Goal: Communication & Community: Answer question/provide support

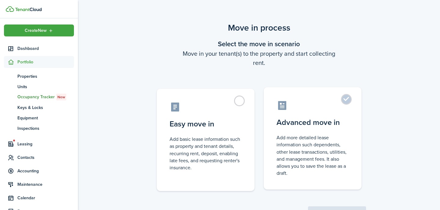
scroll to position [27, 0]
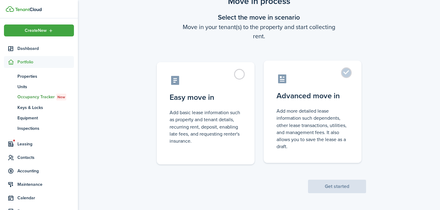
click at [347, 147] on control-radio-card-description "Add more detailed lease information such dependents, other lease transactions, …" at bounding box center [313, 128] width 72 height 42
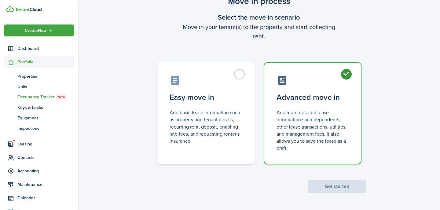
radio input "true"
click at [343, 187] on button "Get started" at bounding box center [337, 185] width 58 height 13
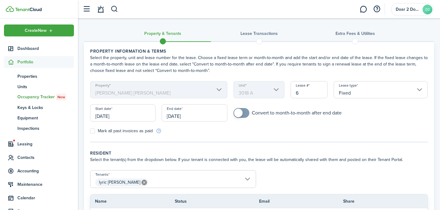
checkbox input "true"
click at [244, 115] on span at bounding box center [241, 113] width 6 height 10
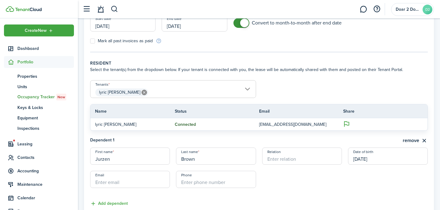
scroll to position [133, 0]
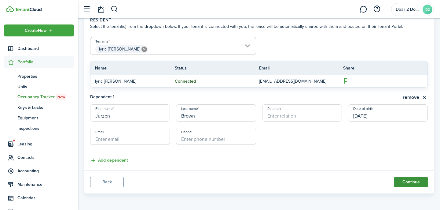
click at [405, 185] on button "Continue" at bounding box center [411, 182] width 34 height 10
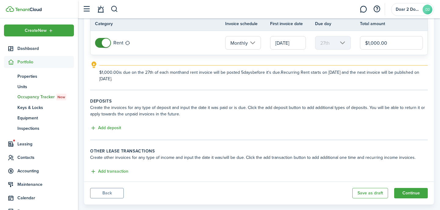
scroll to position [69, 0]
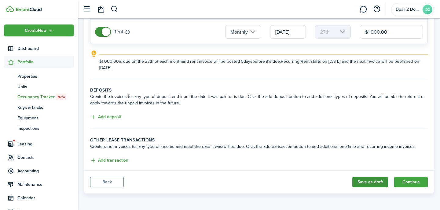
click at [359, 183] on button "Save as draft" at bounding box center [370, 182] width 36 height 10
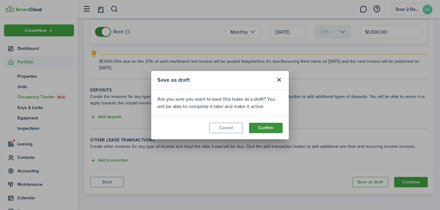
click at [268, 130] on button "Confirm" at bounding box center [266, 128] width 34 height 10
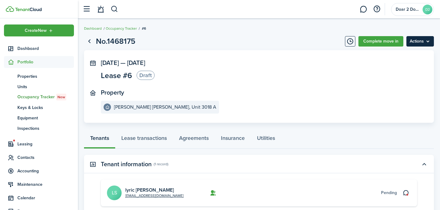
click at [419, 40] on menu-btn "Actions" at bounding box center [419, 41] width 27 height 10
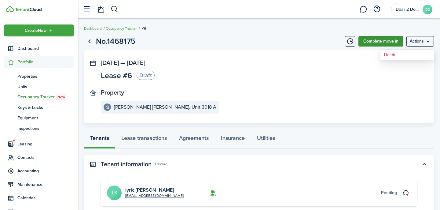
click at [366, 42] on link "Complete move in" at bounding box center [380, 41] width 45 height 10
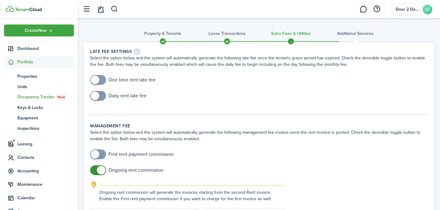
click at [224, 33] on h3 "Lease Transactions" at bounding box center [226, 33] width 37 height 6
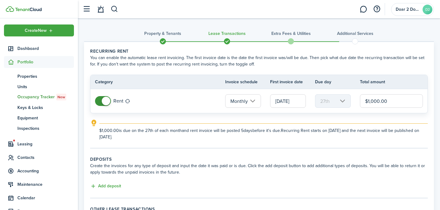
click at [167, 34] on h3 "Property & Tenants" at bounding box center [162, 33] width 37 height 6
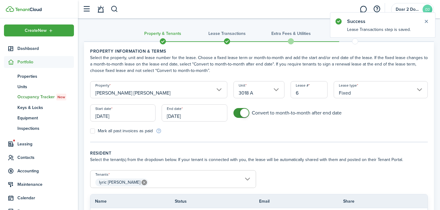
click at [296, 91] on input "6" at bounding box center [309, 89] width 37 height 17
type input "1006"
click at [313, 105] on form "Property [PERSON_NAME] [PERSON_NAME] Unit 3018 A Lease # 1006 Lease type Fixed …" at bounding box center [259, 107] width 344 height 53
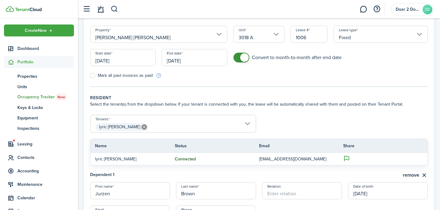
scroll to position [133, 0]
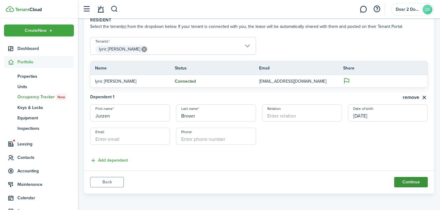
click at [400, 180] on button "Continue" at bounding box center [411, 182] width 34 height 10
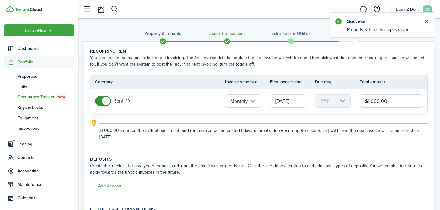
click at [424, 20] on button "Close notify" at bounding box center [426, 21] width 9 height 9
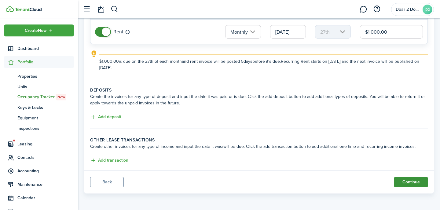
click at [406, 184] on button "Continue" at bounding box center [411, 182] width 34 height 10
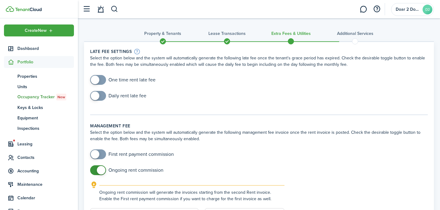
click at [239, 33] on h3 "Lease Transactions" at bounding box center [226, 33] width 37 height 6
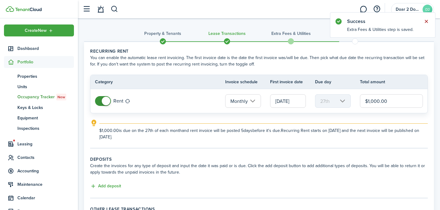
click at [424, 22] on button "Close notify" at bounding box center [426, 21] width 9 height 9
click at [29, 60] on span "Portfolio" at bounding box center [45, 62] width 57 height 6
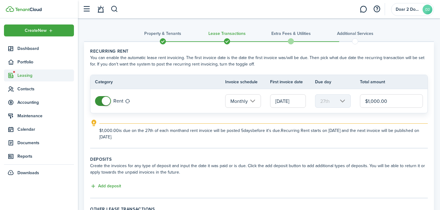
click at [31, 79] on span "Leasing" at bounding box center [39, 75] width 70 height 12
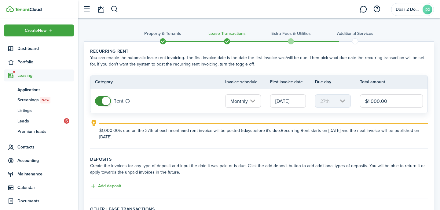
scroll to position [69, 0]
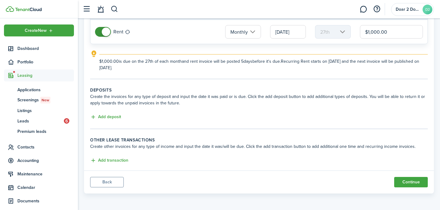
click at [105, 178] on button "Back" at bounding box center [107, 182] width 34 height 10
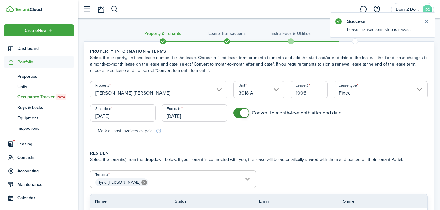
scroll to position [133, 0]
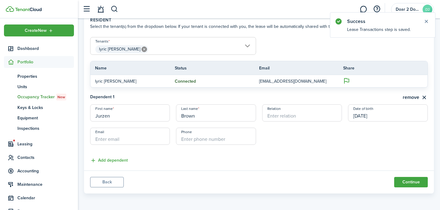
click at [105, 186] on button "Back" at bounding box center [107, 182] width 34 height 10
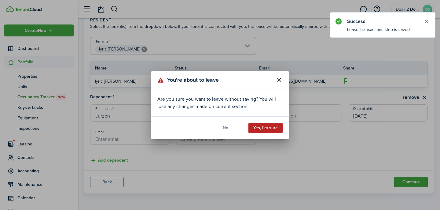
click at [266, 128] on button "Yes, I'm sure" at bounding box center [265, 128] width 34 height 10
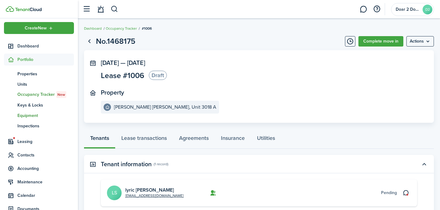
scroll to position [42, 0]
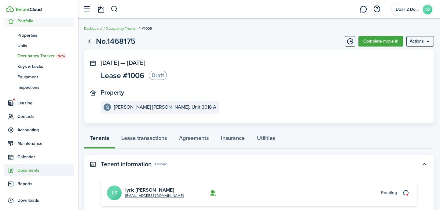
click at [26, 170] on span "Documents" at bounding box center [45, 170] width 57 height 6
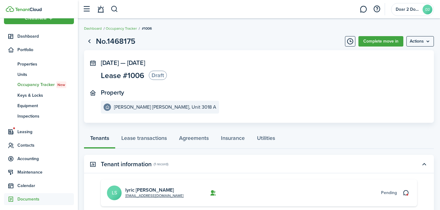
scroll to position [11, 0]
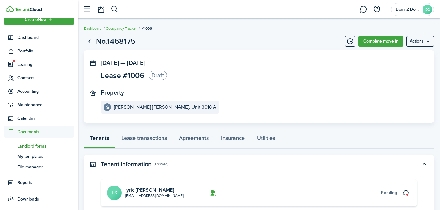
click at [39, 148] on span "Landlord forms" at bounding box center [45, 146] width 57 height 6
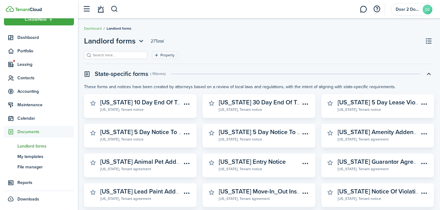
click at [116, 55] on input "search" at bounding box center [118, 55] width 54 height 6
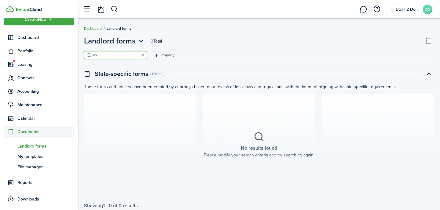
type input "a"
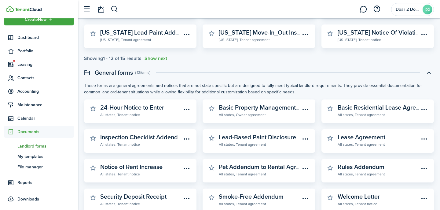
scroll to position [158, 0]
click at [260, 112] on widget-stats-description "Basic Property Management Agreement" at bounding box center [273, 107] width 109 height 9
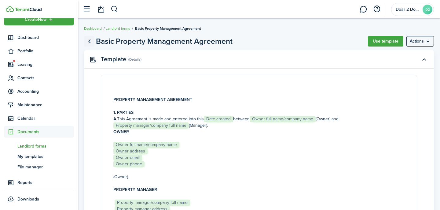
click at [89, 39] on link "Go back" at bounding box center [89, 41] width 10 height 10
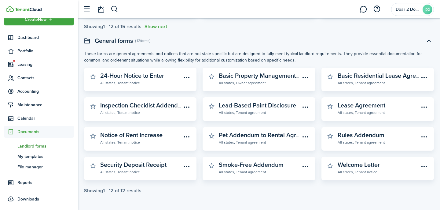
scroll to position [191, 0]
click at [342, 165] on widget-stats-description "Welcome Letter" at bounding box center [359, 163] width 42 height 9
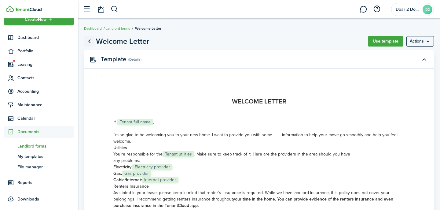
click at [89, 41] on link "Go back" at bounding box center [89, 41] width 10 height 10
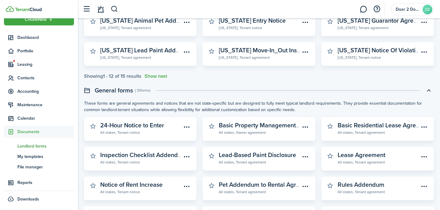
scroll to position [140, 0]
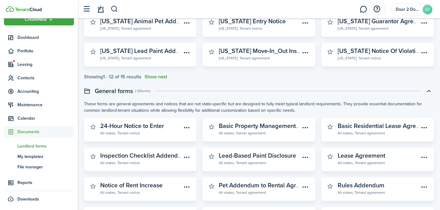
click at [167, 76] on button "Show next" at bounding box center [156, 76] width 23 height 5
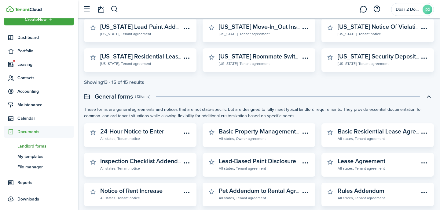
scroll to position [220, 0]
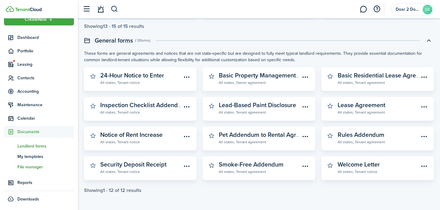
click at [36, 166] on span "File manager" at bounding box center [45, 166] width 57 height 6
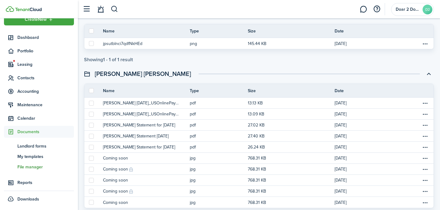
scroll to position [94, 0]
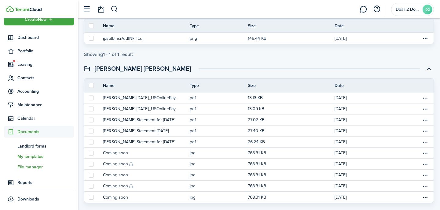
click at [24, 156] on span "My templates" at bounding box center [45, 156] width 57 height 6
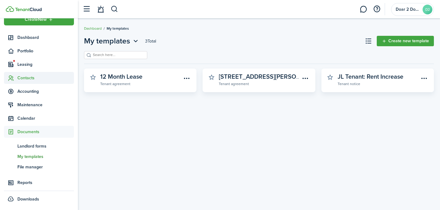
click at [32, 75] on span "Contacts" at bounding box center [45, 78] width 57 height 6
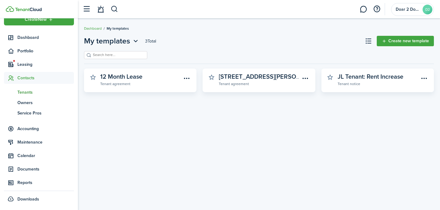
click at [27, 94] on span "Tenants" at bounding box center [45, 92] width 57 height 6
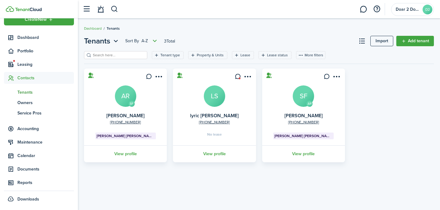
click at [215, 101] on avatar-text "LS" at bounding box center [214, 95] width 21 height 21
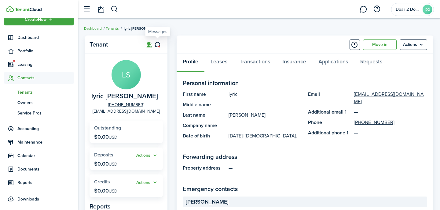
click at [158, 44] on icon at bounding box center [157, 45] width 6 height 6
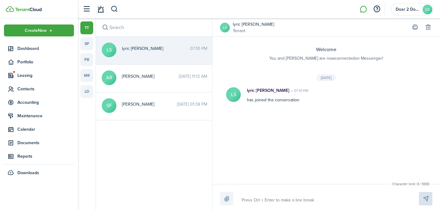
click at [247, 197] on textarea at bounding box center [323, 200] width 167 height 10
type textarea "C"
type textarea "Co"
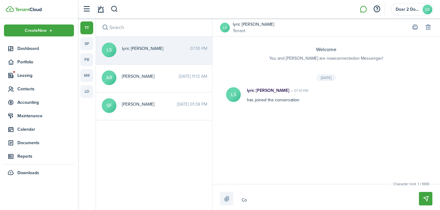
type textarea "Con"
type textarea "Cong"
type textarea "Congr"
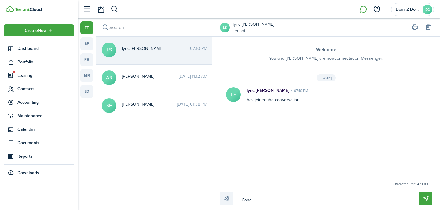
type textarea "Congr"
type textarea "Congra"
type textarea "Congrat"
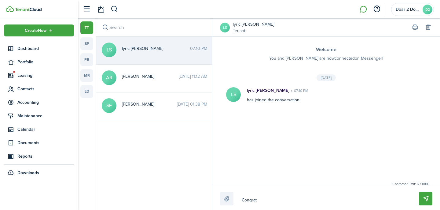
type textarea "Congratu"
type textarea "Congratul"
type textarea "Congratula"
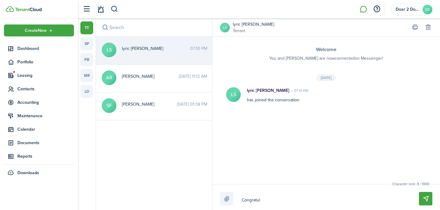
type textarea "Congratula"
type textarea "Congratulat"
type textarea "Congratulati"
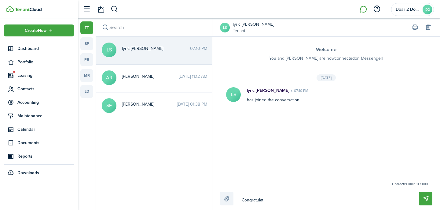
type textarea "Congratulatio"
type textarea "Congratulation"
type textarea "Congratulation!"
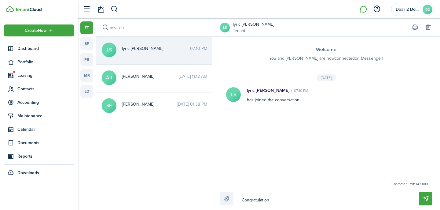
type textarea "Congratulation!"
type textarea "Congratulation! Y"
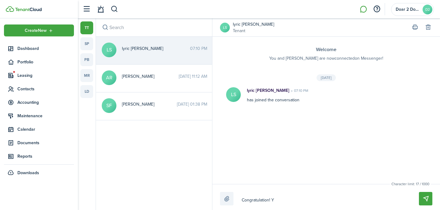
type textarea "Congratulation! Yo"
type textarea "Congratulation! You"
type textarea "Congratulation! Your"
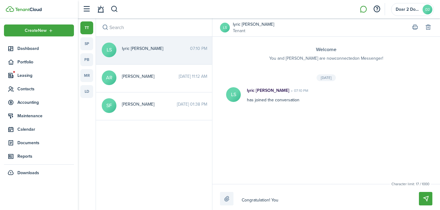
type textarea "Congratulation! Your"
type textarea "Congratulation! Your a"
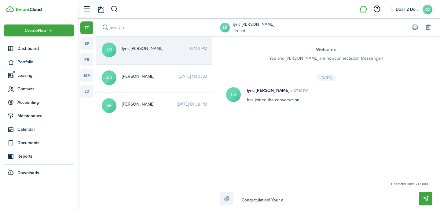
type textarea "Congratulation! Your ap"
type textarea "Congratulation! Your app"
type textarea "Congratulation! Your appl"
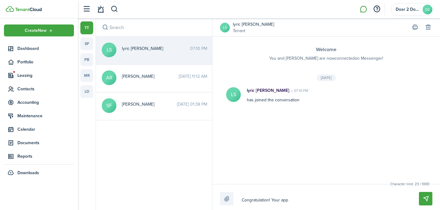
type textarea "Congratulation! Your appl"
type textarea "Congratulation! Your appli"
type textarea "Congratulation! Your applic"
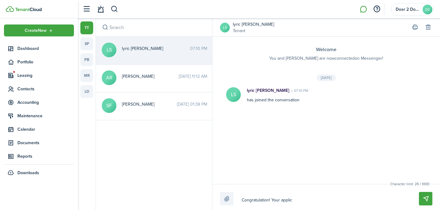
type textarea "Congratulation! Your applica"
type textarea "Congratulation! Your applicat"
type textarea "Congratulation! Your applicati"
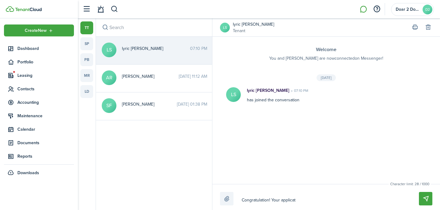
type textarea "Congratulation! Your applicati"
type textarea "Congratulation! Your applicatio"
type textarea "Congratulation! Your application"
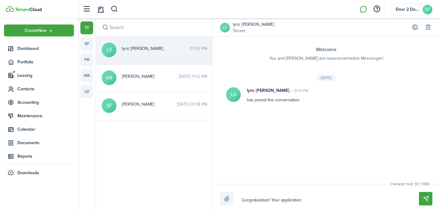
type textarea "Congratulation! Your application"
type textarea "Congratulation! Your application i"
type textarea "Congratulation! Your application is"
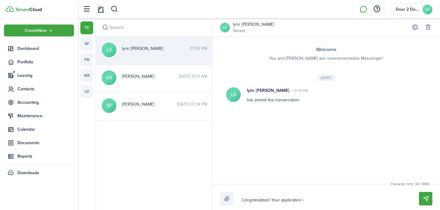
type textarea "Congratulation! Your application is"
type textarea "Congratulation! Your application is a"
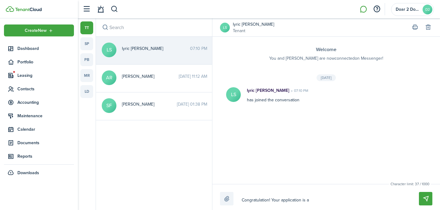
type textarea "Congratulation! Your application is ap"
type textarea "Congratulation! Your application is app"
type textarea "Congratulation! Your application is appr"
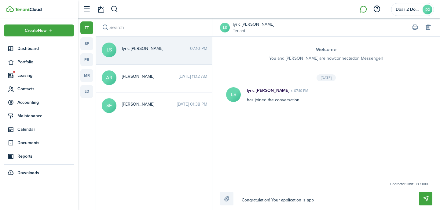
type textarea "Congratulation! Your application is appr"
type textarea "Congratulation! Your application is appro"
type textarea "Congratulation! Your application is approv"
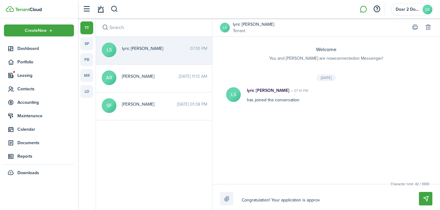
type textarea "Congratulation! Your application is approve"
type textarea "Congratulation! Your application is approved"
type textarea "Congratulation! Your application is approved!"
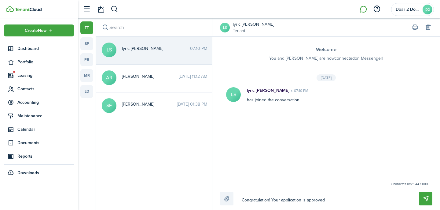
type textarea "Congratulation! Your application is approved!"
click at [31, 105] on span "Accounting" at bounding box center [45, 102] width 57 height 6
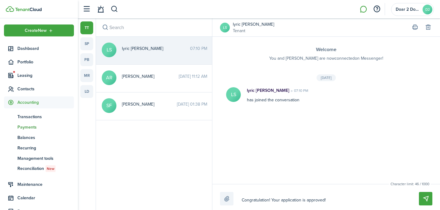
click at [29, 126] on span "Payments" at bounding box center [45, 127] width 57 height 6
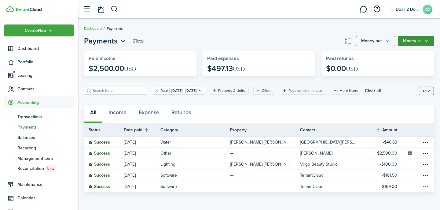
click at [423, 41] on button "Money in" at bounding box center [416, 41] width 36 height 10
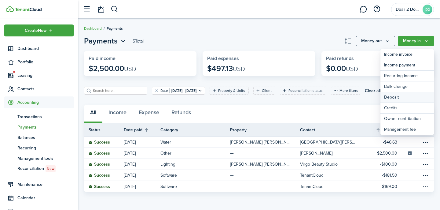
click at [391, 97] on link "Deposit" at bounding box center [406, 97] width 53 height 11
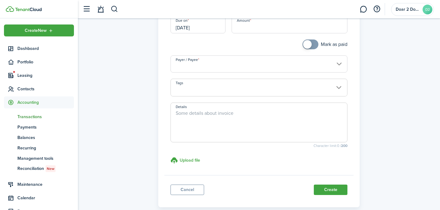
scroll to position [79, 0]
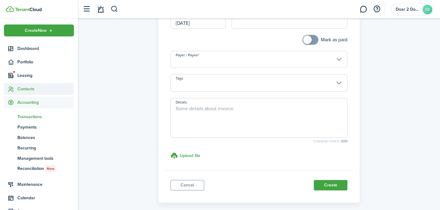
click at [31, 85] on span "Contacts" at bounding box center [39, 89] width 70 height 12
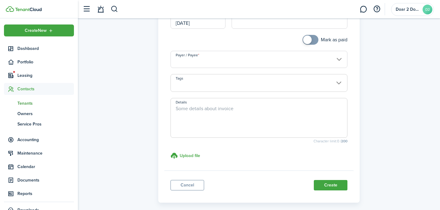
click at [30, 105] on span "Tenants" at bounding box center [45, 103] width 57 height 6
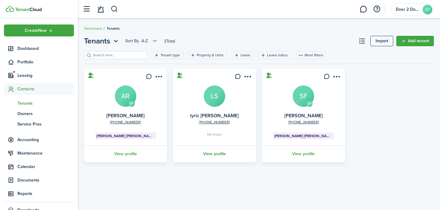
click at [208, 155] on link "View profile" at bounding box center [214, 153] width 85 height 17
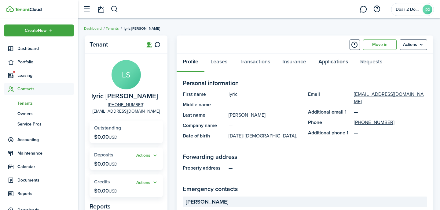
click at [333, 61] on link "Applications" at bounding box center [333, 63] width 42 height 18
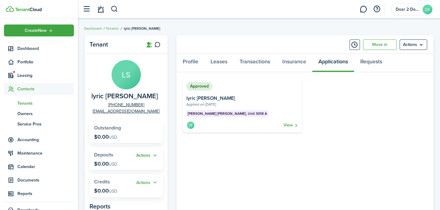
click at [155, 156] on button "Actions" at bounding box center [147, 155] width 22 height 7
click at [156, 155] on button "Actions" at bounding box center [147, 155] width 22 height 7
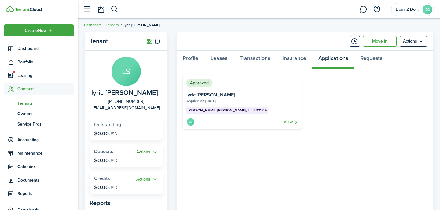
scroll to position [6, 0]
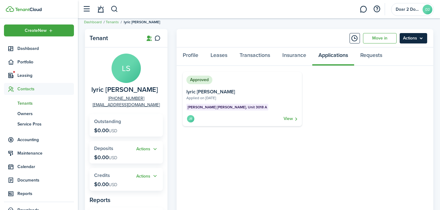
click at [421, 39] on menu-btn "Actions" at bounding box center [413, 38] width 27 height 10
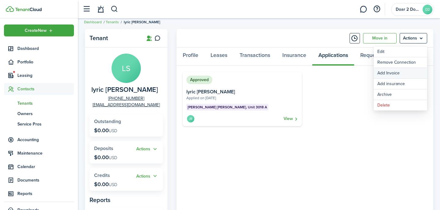
click at [390, 74] on link "Add Invoice" at bounding box center [400, 73] width 53 height 10
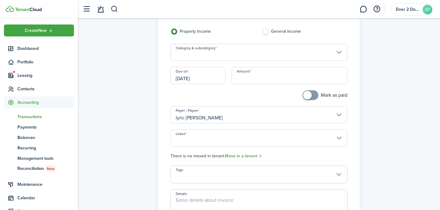
scroll to position [53, 0]
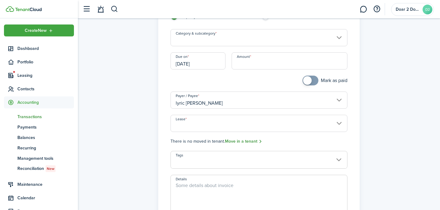
click at [235, 142] on link "Move in a tenant" at bounding box center [244, 141] width 38 height 7
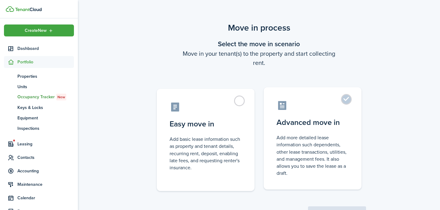
click at [321, 152] on control-radio-card-description "Add more detailed lease information such dependents, other lease transactions, …" at bounding box center [313, 155] width 72 height 42
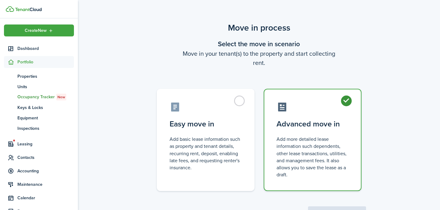
radio input "true"
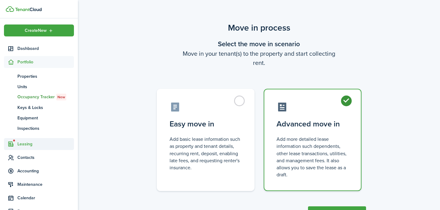
click at [22, 143] on span "Leasing" at bounding box center [45, 144] width 57 height 6
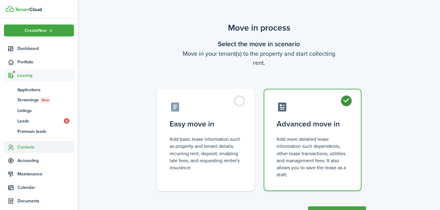
click at [19, 147] on span "Contacts" at bounding box center [45, 147] width 57 height 6
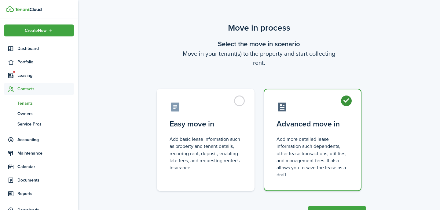
click at [30, 104] on span "Tenants" at bounding box center [45, 103] width 57 height 6
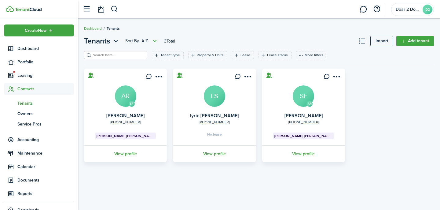
click at [214, 151] on link "View profile" at bounding box center [214, 153] width 85 height 17
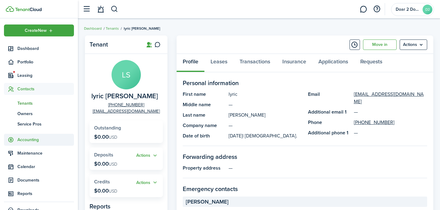
click at [33, 137] on span "Accounting" at bounding box center [45, 139] width 57 height 6
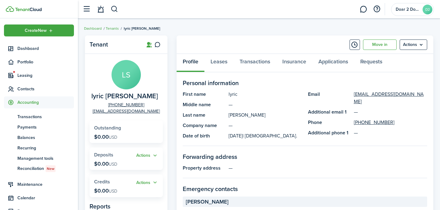
click at [35, 111] on ul "tn Transactions pm Payments bn Balances re Recurring mt Management tools re Rec…" at bounding box center [39, 142] width 70 height 68
click at [35, 116] on span "Transactions" at bounding box center [45, 116] width 57 height 6
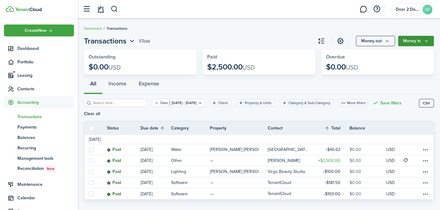
click at [425, 40] on icon "Money in" at bounding box center [426, 40] width 5 height 5
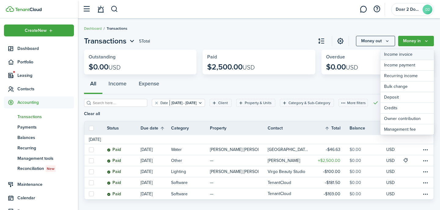
click at [409, 55] on link "Income invoice" at bounding box center [406, 54] width 53 height 11
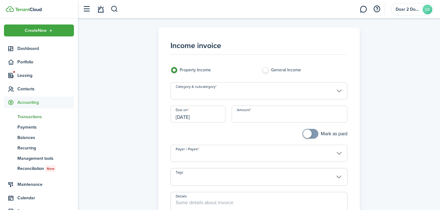
click at [232, 94] on input "Category & subcategory" at bounding box center [258, 90] width 177 height 17
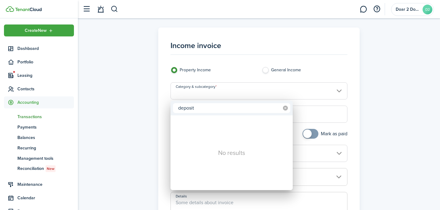
type input "deposit"
click at [286, 108] on icon at bounding box center [285, 107] width 5 height 5
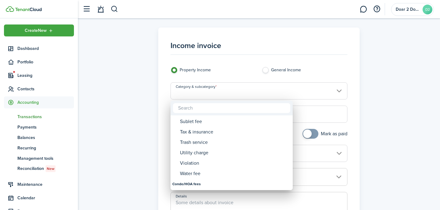
click at [34, 112] on div at bounding box center [220, 104] width 538 height 307
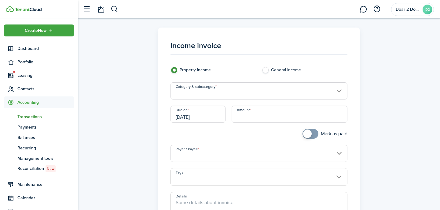
click at [34, 114] on span "Transactions" at bounding box center [45, 116] width 57 height 6
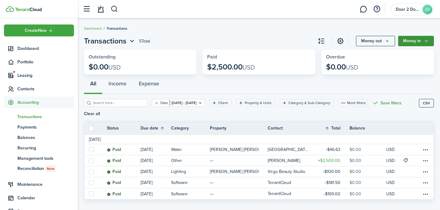
click at [423, 40] on button "Money in" at bounding box center [416, 41] width 36 height 10
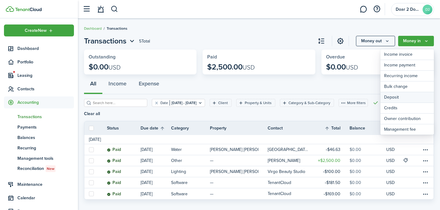
click at [394, 99] on link "Deposit" at bounding box center [406, 97] width 53 height 11
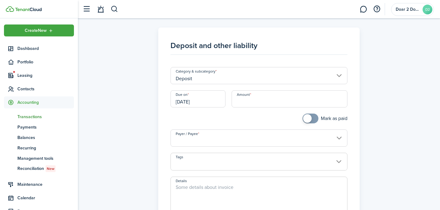
click at [253, 102] on input "Amount" at bounding box center [290, 98] width 116 height 17
click at [206, 104] on input "[DATE]" at bounding box center [197, 98] width 55 height 17
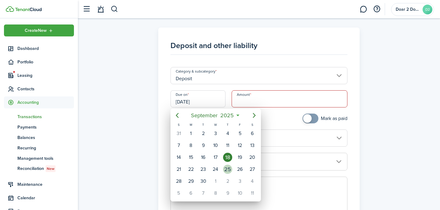
click at [231, 170] on div "25" at bounding box center [227, 168] width 9 height 9
type input "[DATE]"
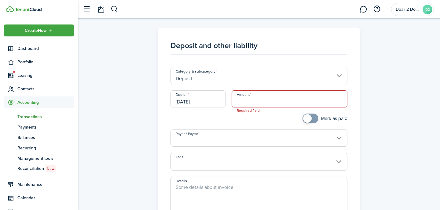
click at [251, 104] on input "Amount" at bounding box center [290, 98] width 116 height 17
type input "$500.00"
click at [311, 119] on span at bounding box center [307, 118] width 9 height 9
checkbox input "false"
click at [311, 119] on span at bounding box center [313, 118] width 9 height 9
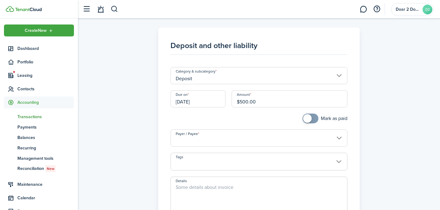
click at [185, 138] on input "Payer / Payee" at bounding box center [258, 137] width 177 height 17
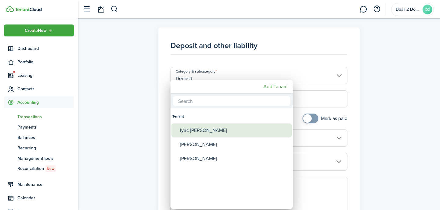
click at [187, 130] on div "lyric [PERSON_NAME]" at bounding box center [234, 130] width 108 height 14
type input "lyric [PERSON_NAME]"
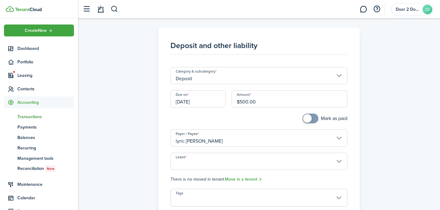
click at [193, 160] on input "Lease" at bounding box center [258, 160] width 177 height 17
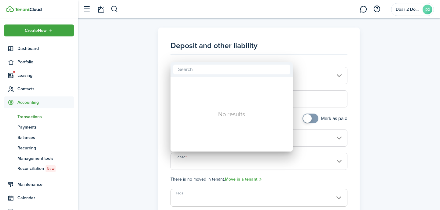
click at [193, 160] on div at bounding box center [220, 104] width 538 height 307
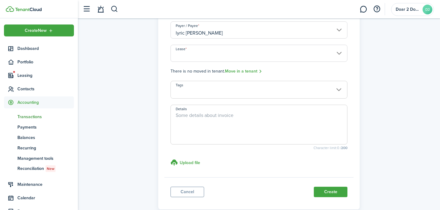
scroll to position [112, 0]
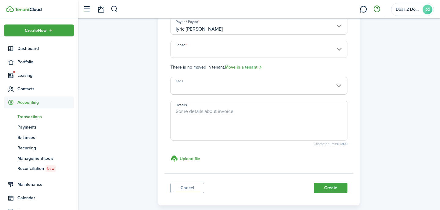
click at [373, 9] on button "button" at bounding box center [377, 9] width 10 height 10
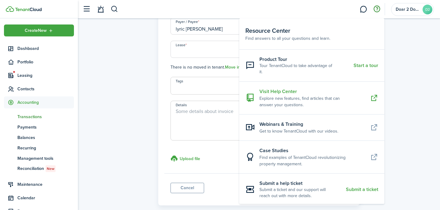
click at [269, 95] on resource-center-item-description "Explore new features, find articles that can answer your questions." at bounding box center [312, 101] width 106 height 13
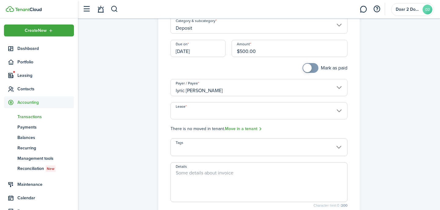
scroll to position [0, 0]
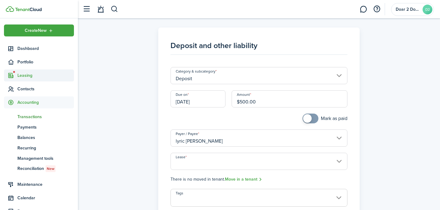
click at [33, 76] on span "Leasing" at bounding box center [45, 75] width 57 height 6
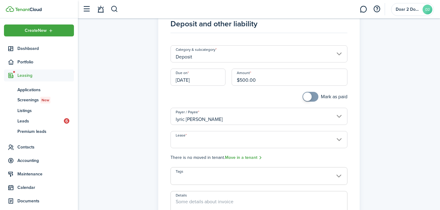
scroll to position [26, 0]
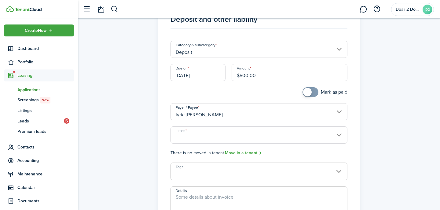
click at [36, 90] on span "Applications" at bounding box center [45, 89] width 57 height 6
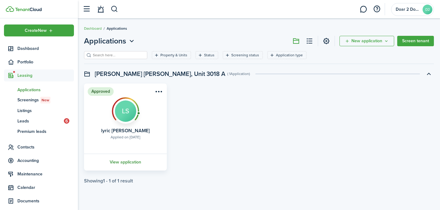
click at [130, 163] on link "View application" at bounding box center [125, 161] width 85 height 17
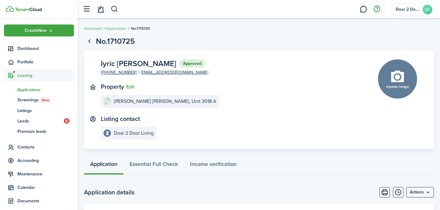
click at [377, 10] on button "button" at bounding box center [377, 9] width 10 height 10
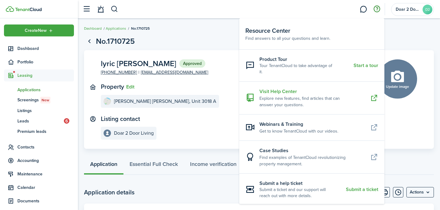
click at [270, 95] on resource-center-item-description "Explore new features, find articles that can answer your questions." at bounding box center [312, 101] width 106 height 13
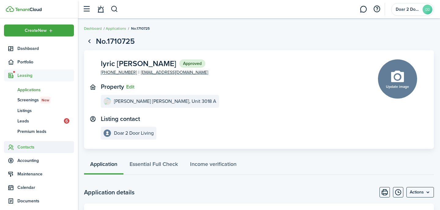
click at [32, 147] on span "Contacts" at bounding box center [45, 147] width 57 height 6
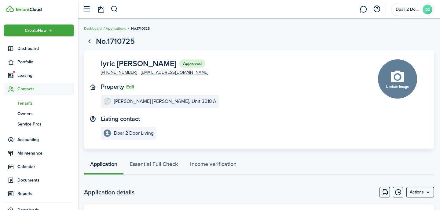
click at [27, 103] on span "Tenants" at bounding box center [45, 103] width 57 height 6
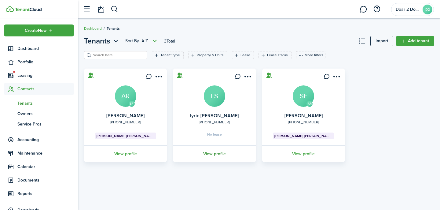
click at [218, 156] on link "View profile" at bounding box center [214, 153] width 85 height 17
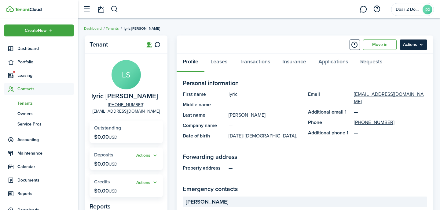
click at [415, 44] on menu-btn "Actions" at bounding box center [413, 44] width 27 height 10
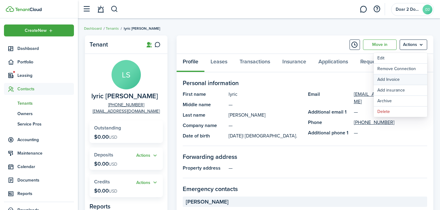
click at [388, 81] on link "Add Invoice" at bounding box center [400, 79] width 53 height 10
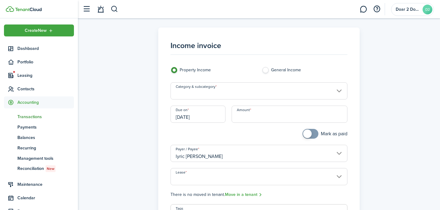
click at [258, 179] on input "Lease" at bounding box center [258, 176] width 177 height 17
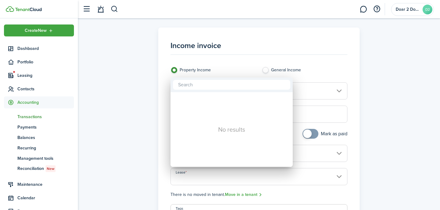
click at [258, 179] on div at bounding box center [220, 104] width 538 height 307
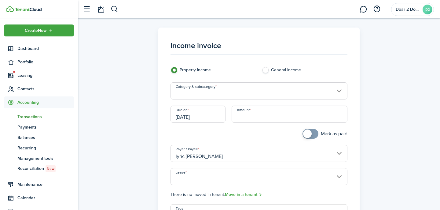
click at [209, 116] on input "[DATE]" at bounding box center [197, 113] width 55 height 17
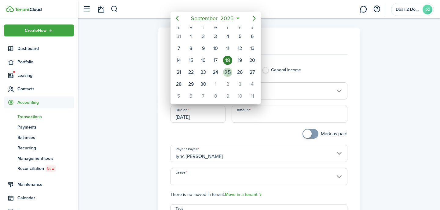
click at [224, 71] on div "25" at bounding box center [227, 72] width 9 height 9
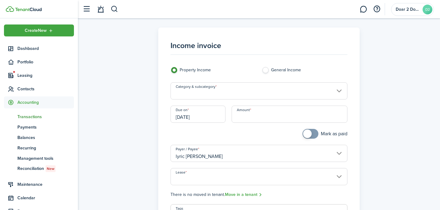
click at [255, 120] on input "Amount" at bounding box center [290, 113] width 116 height 17
click at [218, 116] on input "[DATE]" at bounding box center [197, 113] width 55 height 17
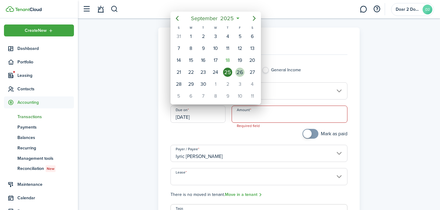
click at [240, 73] on div "26" at bounding box center [239, 72] width 9 height 9
type input "[DATE]"
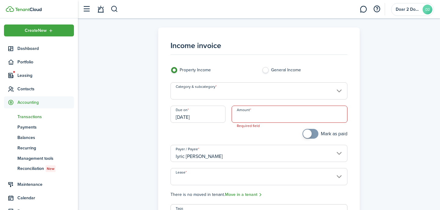
click at [247, 118] on input "Amount" at bounding box center [290, 113] width 116 height 17
click at [229, 93] on input "Category & subcategory" at bounding box center [258, 90] width 177 height 17
type input "$500.00"
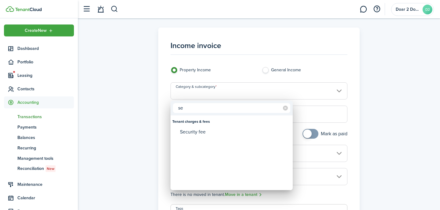
type input "s"
type input "d"
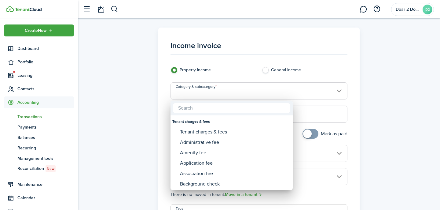
click at [266, 69] on div at bounding box center [220, 104] width 538 height 307
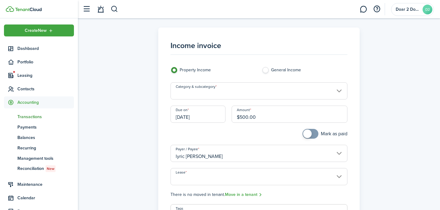
click at [269, 71] on label "General Income" at bounding box center [305, 71] width 86 height 9
radio input "false"
radio input "true"
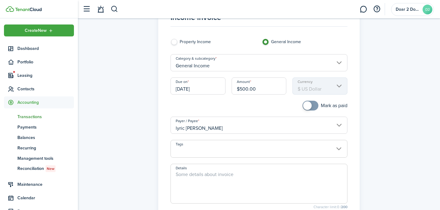
scroll to position [29, 0]
click at [233, 175] on textarea "Details" at bounding box center [259, 184] width 177 height 29
type textarea "S"
type textarea "D"
type textarea "%"
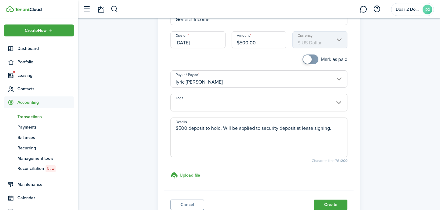
scroll to position [81, 0]
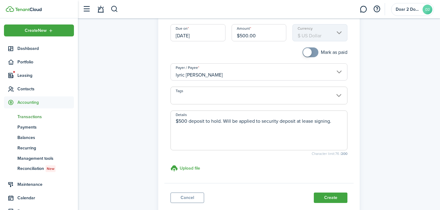
click at [220, 121] on textarea "$500 deposit to hold. Will be applied to security deposit at lease signing." at bounding box center [259, 131] width 177 height 29
click at [251, 120] on textarea "$500 deposit to hold 3018 Apt. A . Will be applied to security deposit at lease…" at bounding box center [259, 131] width 177 height 29
click at [214, 129] on textarea "$500 deposit to hold 3018 Apt. A . Will be applied to security deposit at lease…" at bounding box center [259, 131] width 177 height 29
click at [297, 132] on textarea "$500 deposit to hold 3018 Apt. A . Will be applied toward security deposit at l…" at bounding box center [259, 131] width 177 height 29
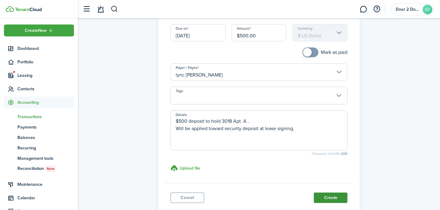
type textarea "$500 deposit to hold 3018 Apt. A . Will be applied toward security deposit at l…"
click at [321, 198] on button "Create" at bounding box center [331, 197] width 34 height 10
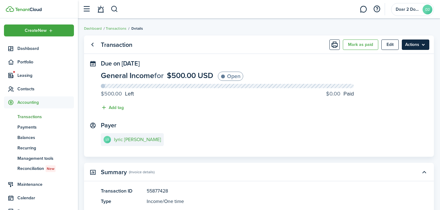
click at [423, 43] on menu-btn "Actions" at bounding box center [415, 44] width 27 height 10
click at [298, 44] on panel-main-header "Transaction [PERSON_NAME] as paid Edit Actions" at bounding box center [259, 44] width 350 height 18
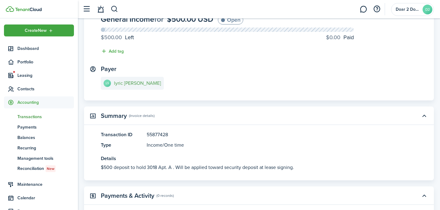
scroll to position [59, 0]
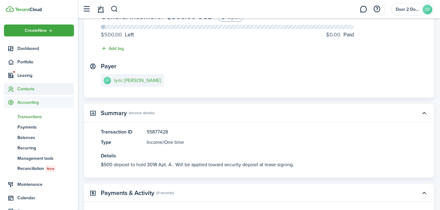
click at [30, 86] on span "Contacts" at bounding box center [45, 89] width 57 height 6
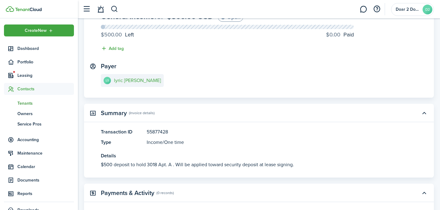
click at [27, 103] on span "Tenants" at bounding box center [45, 103] width 57 height 6
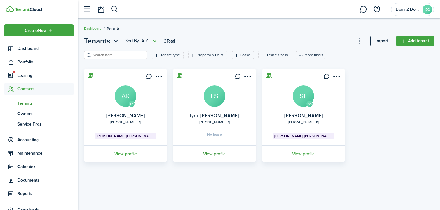
click at [214, 152] on link "View profile" at bounding box center [214, 153] width 85 height 17
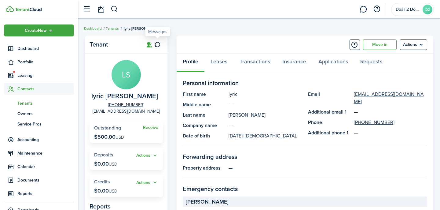
click at [158, 44] on icon at bounding box center [157, 45] width 6 height 6
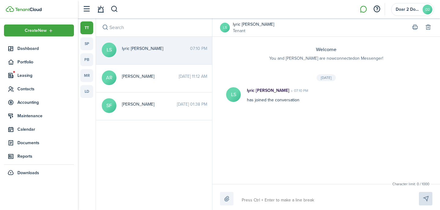
click at [260, 199] on textarea at bounding box center [323, 200] width 167 height 10
type textarea "C"
type textarea "Co"
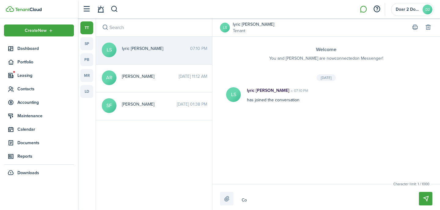
type textarea "Con"
type textarea "Cong"
type textarea "Congr"
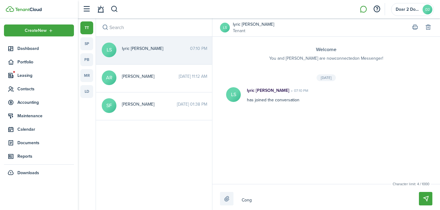
type textarea "Congr"
type textarea "Congra"
type textarea "Congrat"
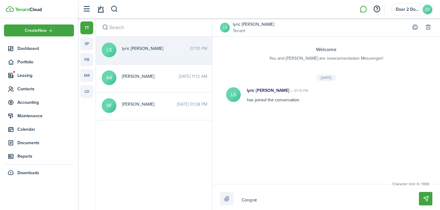
type textarea "Congratu"
type textarea "Congratul"
type textarea "Congratula"
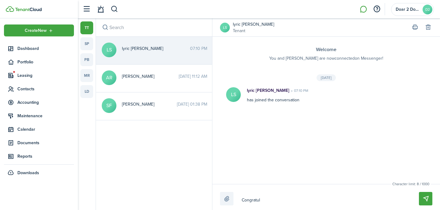
type textarea "Congratula"
type textarea "Congratulat"
type textarea "Congratulati"
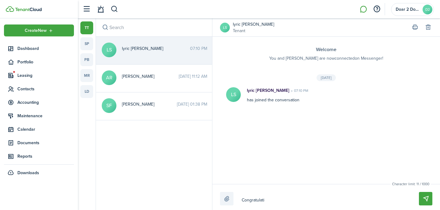
type textarea "Congratulatio"
type textarea "Congratulation"
type textarea "Congratulation!"
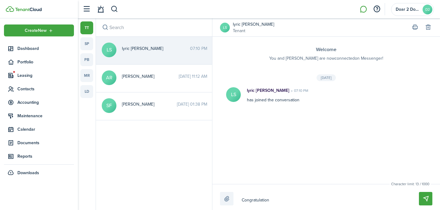
type textarea "Congratulation!"
type textarea "Congratulation! Y"
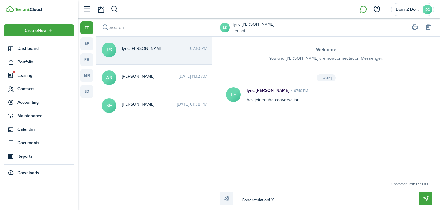
type textarea "Congratulation! Yo"
type textarea "Congratulation! You"
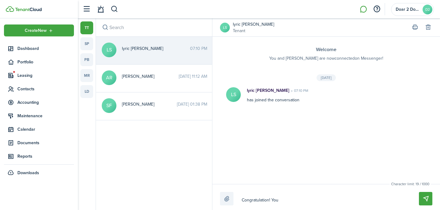
type textarea "Congratulation! You"
type textarea "Congratulation! You'"
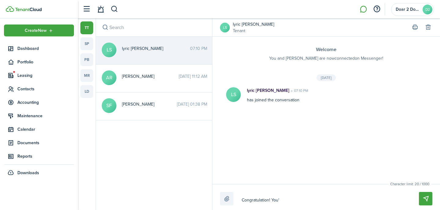
type textarea "Congratulation! You'r"
type textarea "Congratulation! You're"
type textarea "Congratulation! You'r"
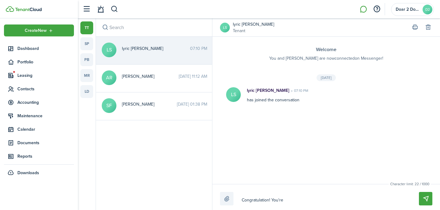
type textarea "Congratulation! You'r"
type textarea "Congratulation! You'"
type textarea "Congratulation! You"
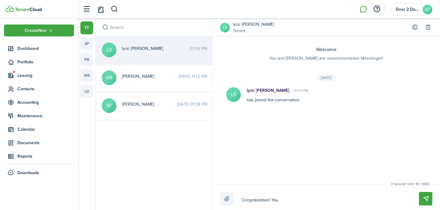
type textarea "Congratulation! Your"
type textarea "Congratulation! Your a"
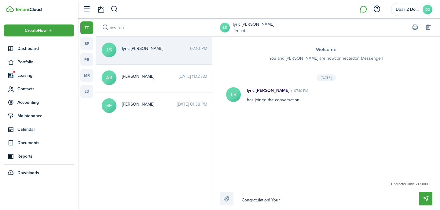
type textarea "Congratulation! Your a"
type textarea "Congratulation! Your ap"
type textarea "Congratulation! Your app"
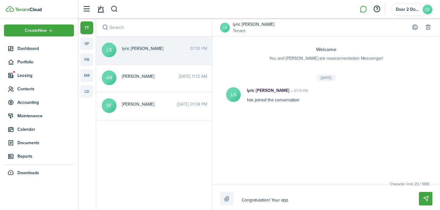
type textarea "Congratulation! Your appl"
type textarea "Congratulation! Your appli"
type textarea "Congratulation! Your applic"
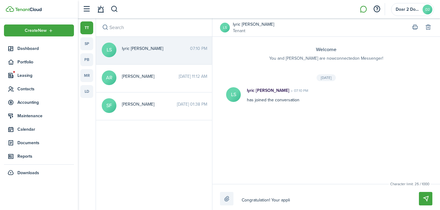
type textarea "Congratulation! Your applic"
type textarea "Congratulation! Your applica"
type textarea "Congratulation! Your applicat"
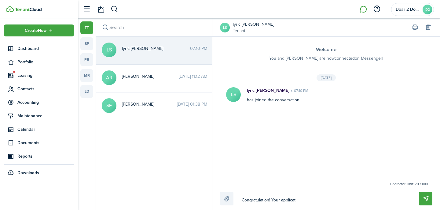
type textarea "Congratulation! Your applicati"
type textarea "Congratulation! Your applicatio"
type textarea "Congratulation! Your application"
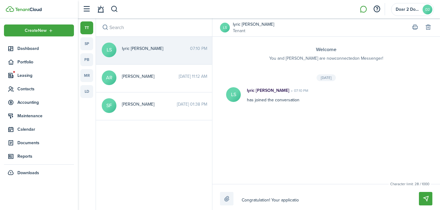
type textarea "Congratulation! Your application"
type textarea "Congratulation! Your application i"
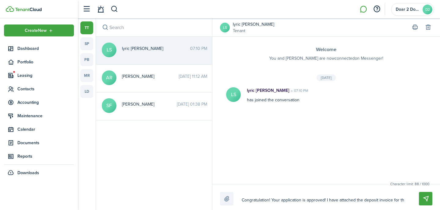
click at [326, 200] on textarea "Congratulation! Your application is approved! I have attached the deposit invoi…" at bounding box center [323, 200] width 167 height 10
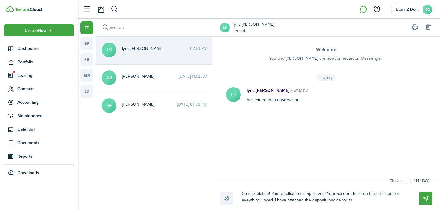
click at [366, 201] on textarea "Congratulation! Your application is approved! Your account here on tenant cloud…" at bounding box center [323, 196] width 167 height 17
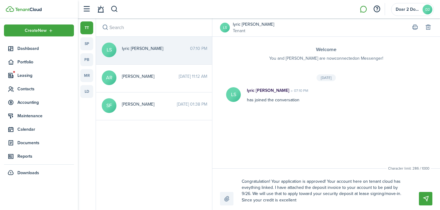
click at [249, 187] on textarea "Congratulation! Your application is approved! Your account here on tenant cloud…" at bounding box center [323, 190] width 167 height 29
click at [252, 193] on textarea "Congratulation! Your application is approved! Your account here on tenant cloud…" at bounding box center [323, 190] width 167 height 29
click at [376, 193] on textarea "Congratulation! Your application is approved! Your account here on tenant cloud…" at bounding box center [323, 190] width 167 height 29
click at [256, 201] on textarea "Congratulation! Your application is approved! Your account here on tenant cloud…" at bounding box center [323, 190] width 167 height 29
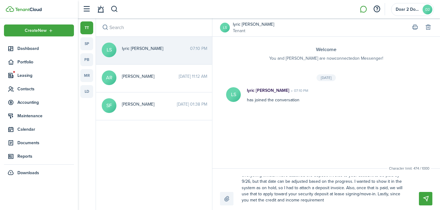
click at [326, 200] on textarea "Congratulation! Your application is approved! Your account here on tenant cloud…" at bounding box center [323, 190] width 167 height 29
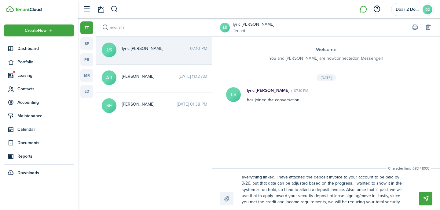
click at [351, 184] on textarea "Congratulation! Your application is approved! Your account here on tenant cloud…" at bounding box center [323, 190] width 167 height 29
click at [328, 190] on textarea "Congratulation! Your application is approved! Your account here on tenant cloud…" at bounding box center [323, 190] width 167 height 29
click at [255, 196] on textarea "Congratulation! Your application is approved! Your account here on tenant cloud…" at bounding box center [323, 190] width 167 height 29
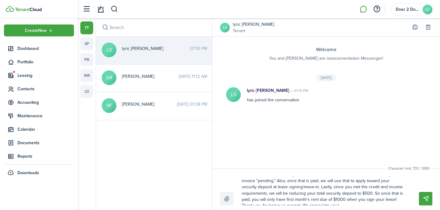
scroll to position [31, 0]
click at [420, 203] on button "Send" at bounding box center [425, 198] width 13 height 13
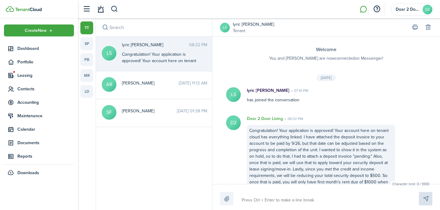
scroll to position [22, 0]
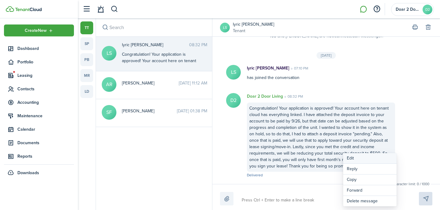
click at [351, 158] on button "Edit" at bounding box center [369, 158] width 53 height 11
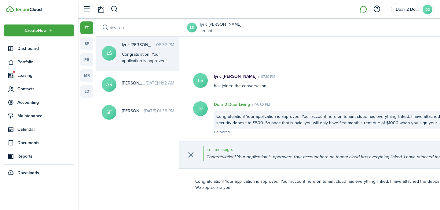
scroll to position [14, 0]
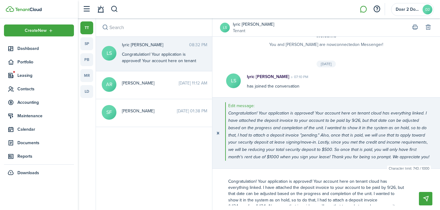
scroll to position [22, 0]
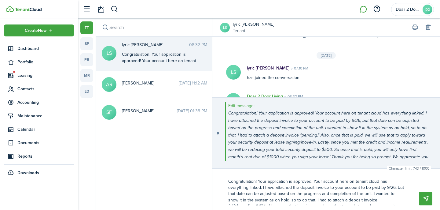
click at [255, 181] on textarea "Congratulation! Your application is approved! Your account here on tenant cloud…" at bounding box center [316, 190] width 181 height 29
click at [219, 133] on button "button" at bounding box center [218, 132] width 2 height 13
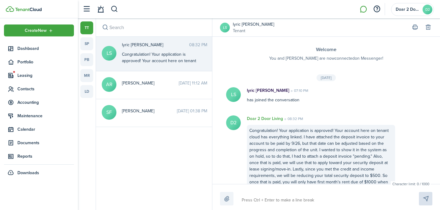
scroll to position [22, 0]
